Goal: Information Seeking & Learning: Learn about a topic

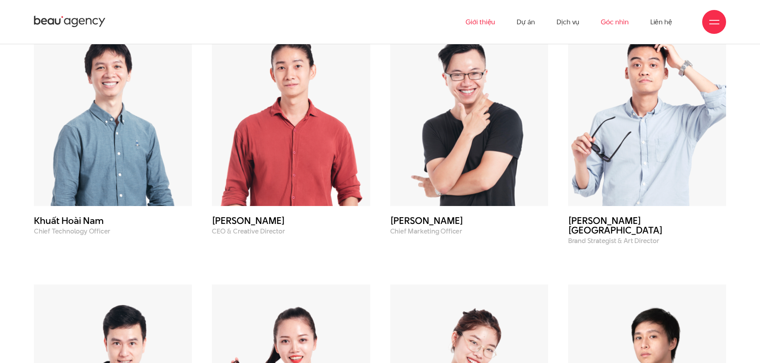
scroll to position [2893, 0]
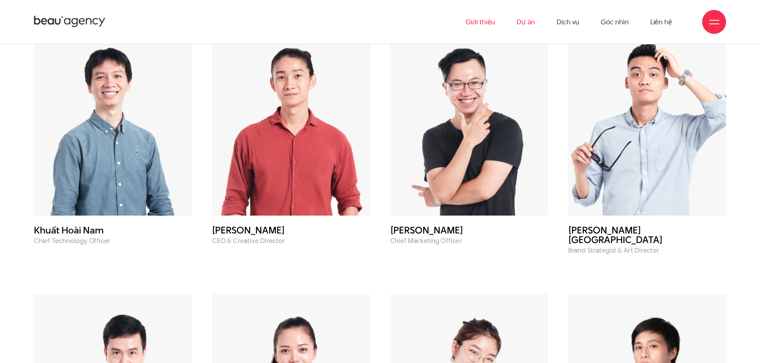
click at [528, 22] on link "Dự án" at bounding box center [525, 22] width 18 height 44
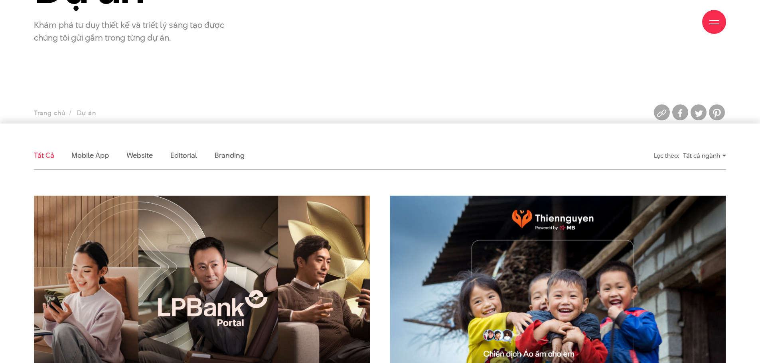
scroll to position [239, 0]
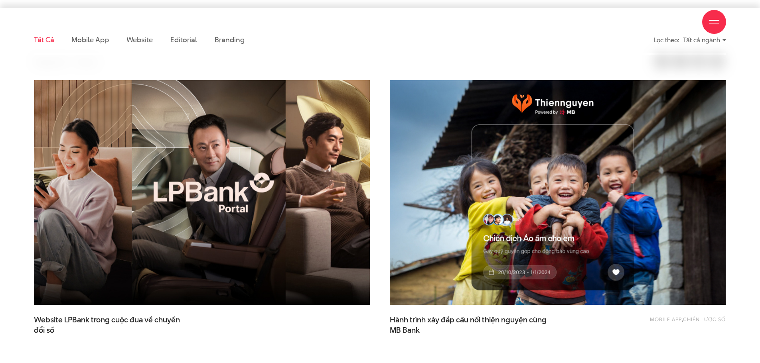
click at [166, 193] on img at bounding box center [201, 193] width 369 height 248
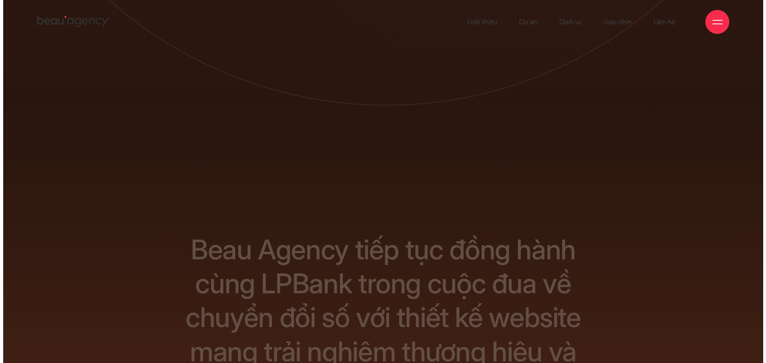
scroll to position [1, 0]
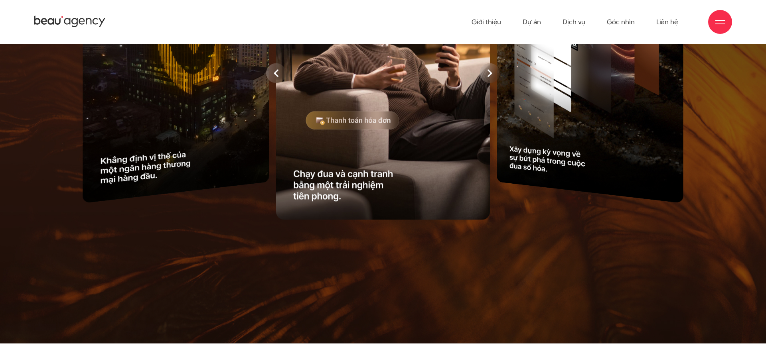
click at [487, 83] on div at bounding box center [490, 73] width 20 height 20
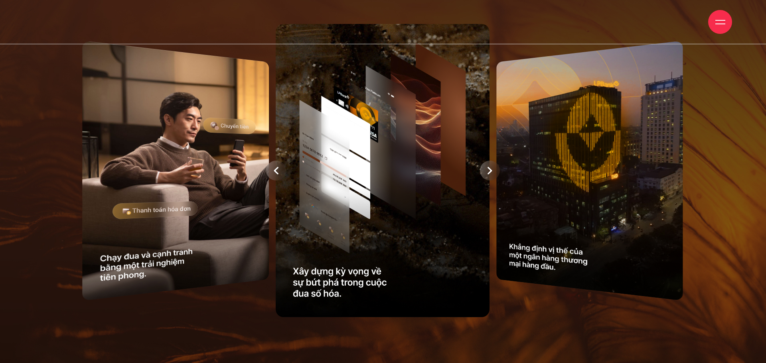
click at [493, 181] on div at bounding box center [490, 171] width 20 height 20
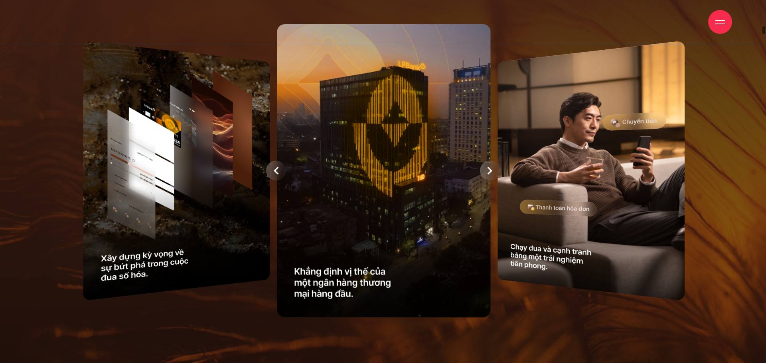
click at [493, 206] on div at bounding box center [382, 171] width 665 height 302
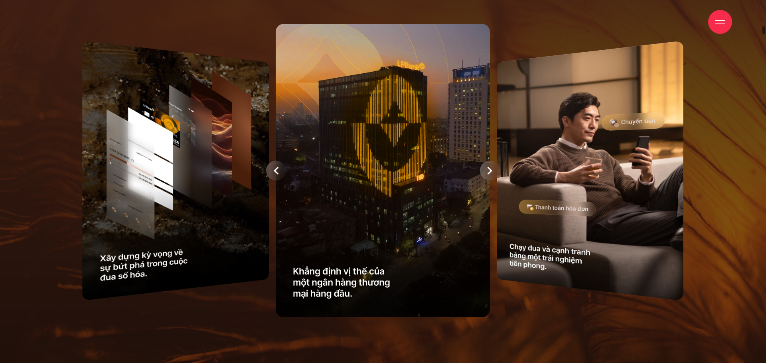
click at [493, 181] on div at bounding box center [490, 171] width 20 height 20
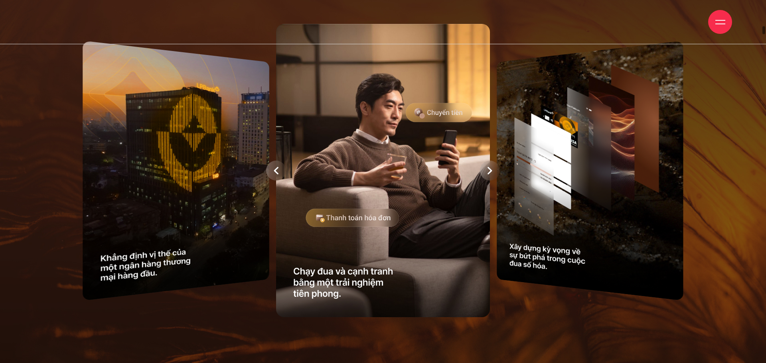
click at [493, 181] on div at bounding box center [490, 171] width 20 height 20
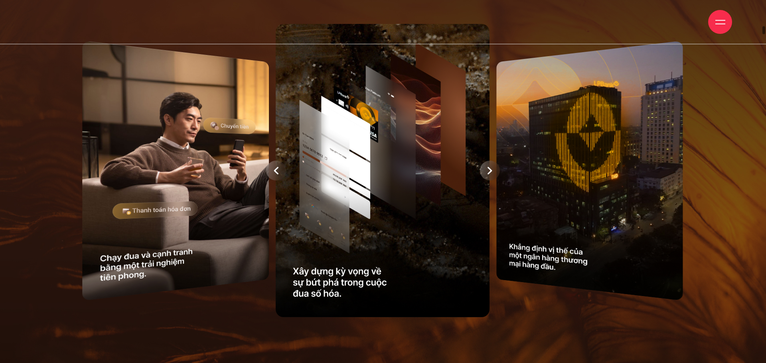
click at [493, 181] on div at bounding box center [490, 171] width 20 height 20
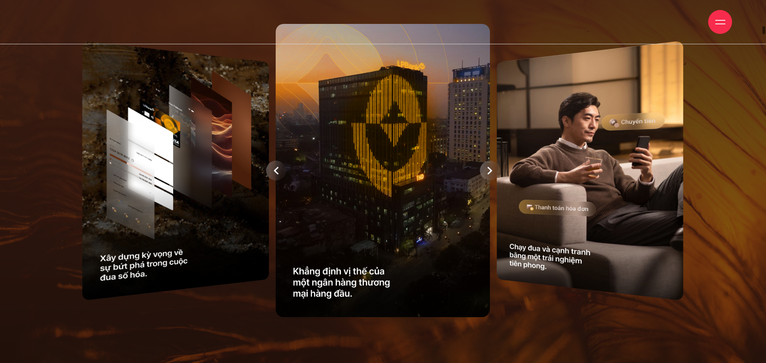
click at [493, 181] on div at bounding box center [490, 171] width 20 height 20
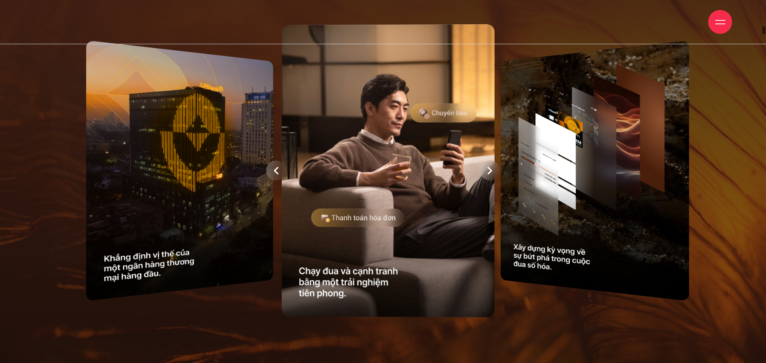
click at [493, 206] on div at bounding box center [382, 171] width 665 height 302
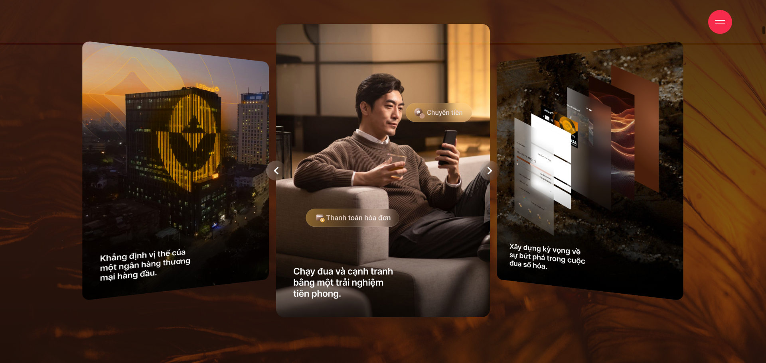
click at [493, 181] on div at bounding box center [490, 171] width 20 height 20
